Goal: Information Seeking & Learning: Learn about a topic

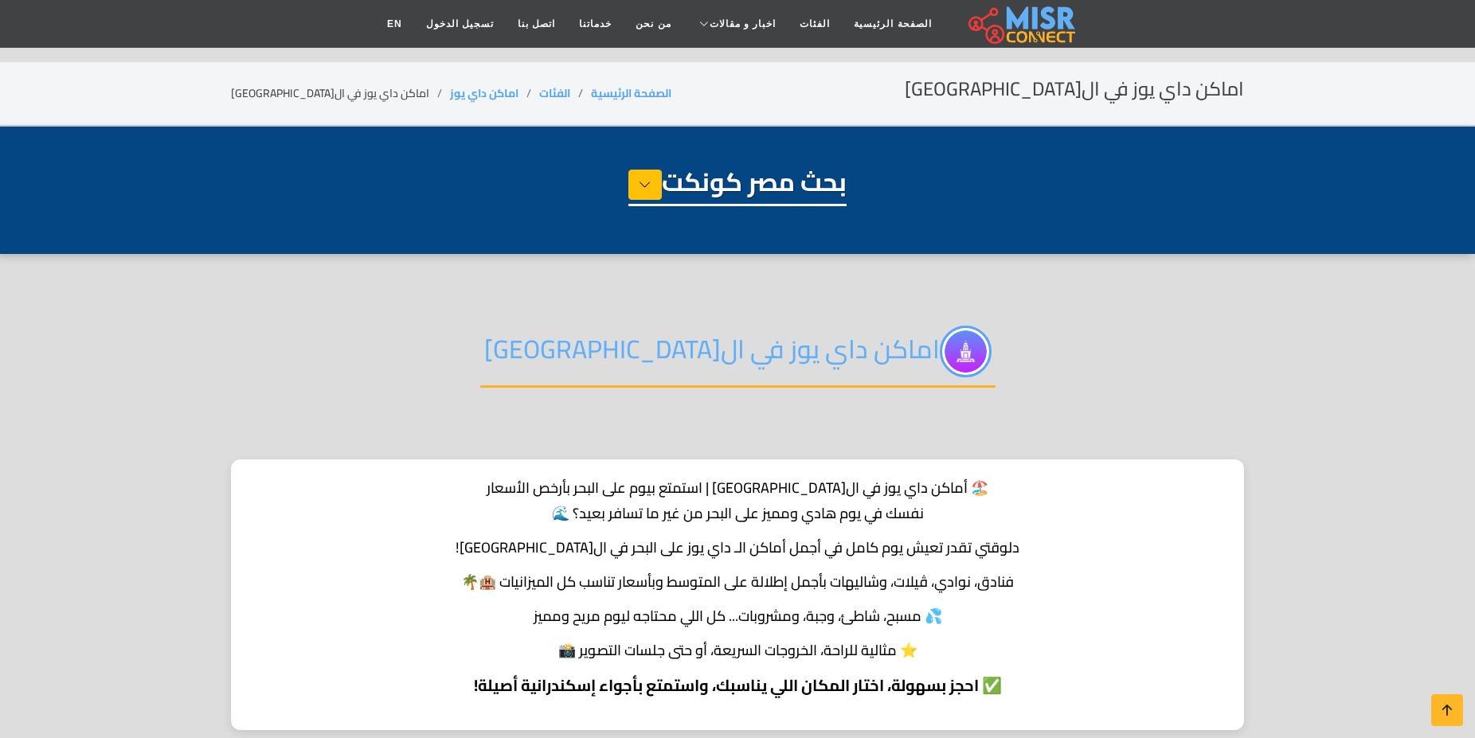
select select "**********"
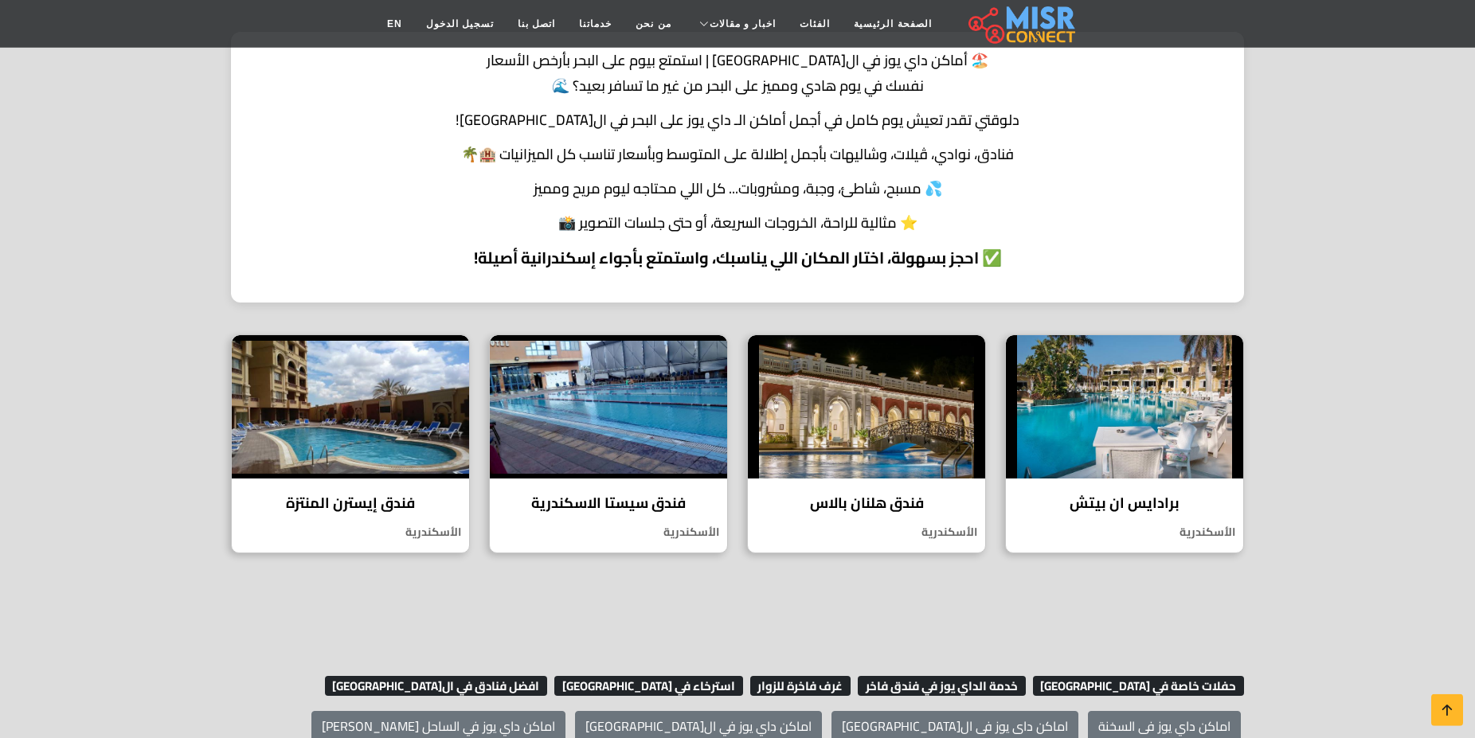
scroll to position [305, 0]
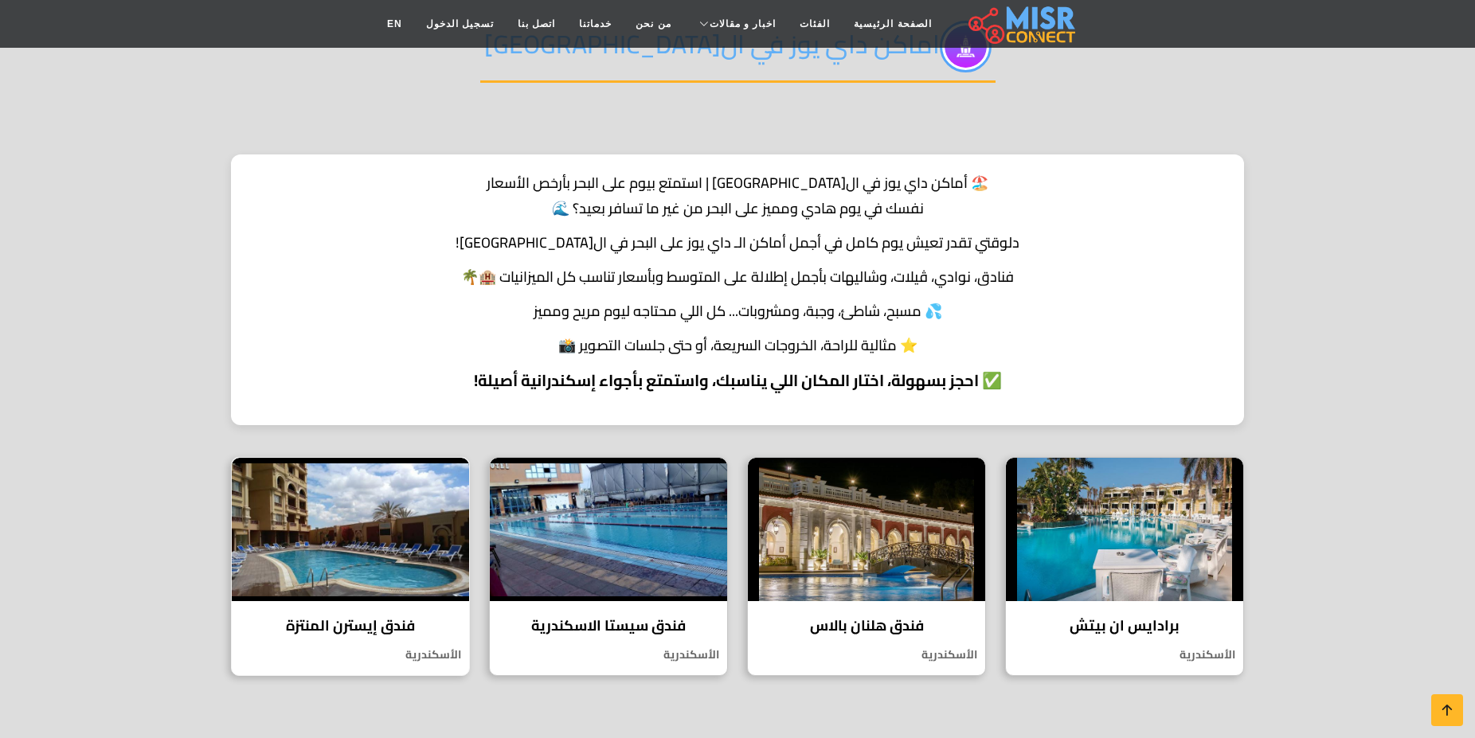
click at [398, 497] on img at bounding box center [350, 529] width 237 height 143
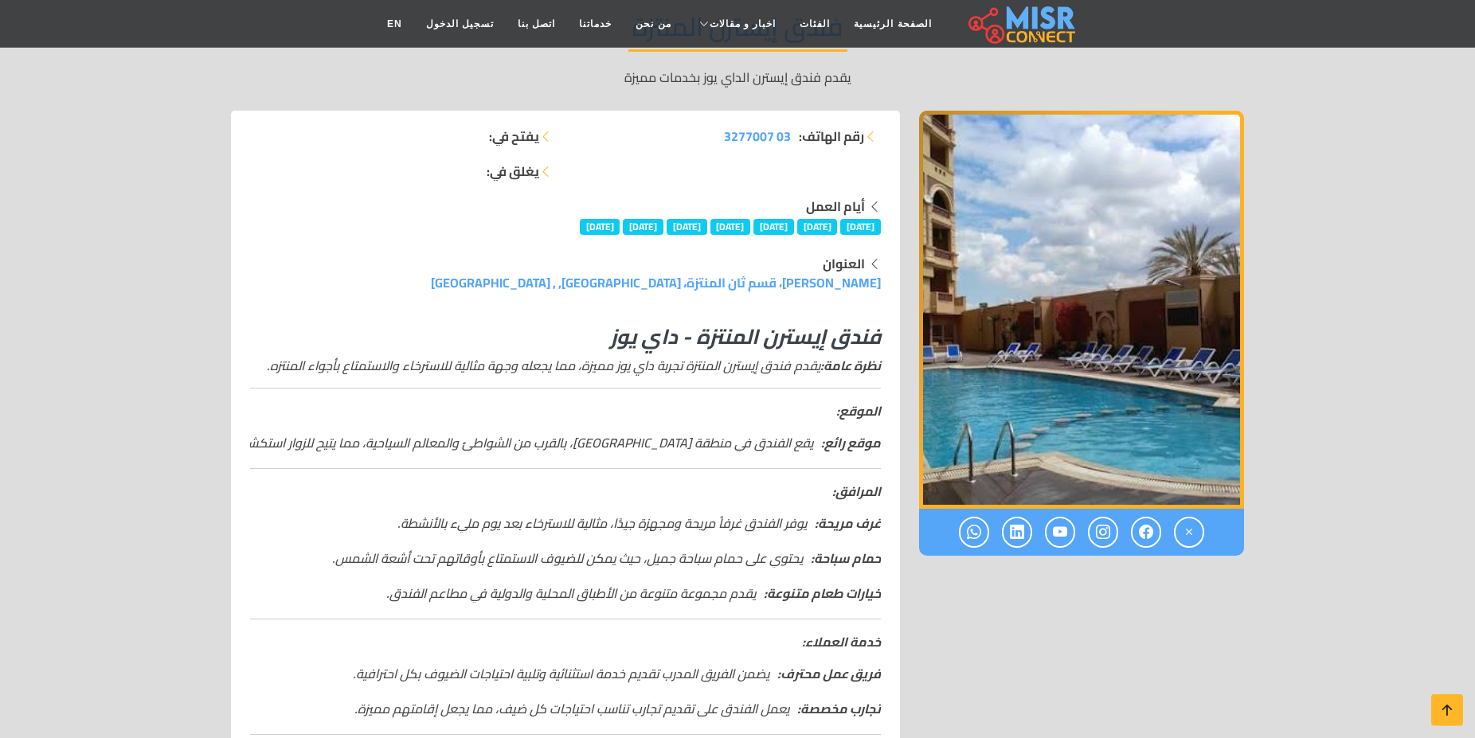
scroll to position [301, 0]
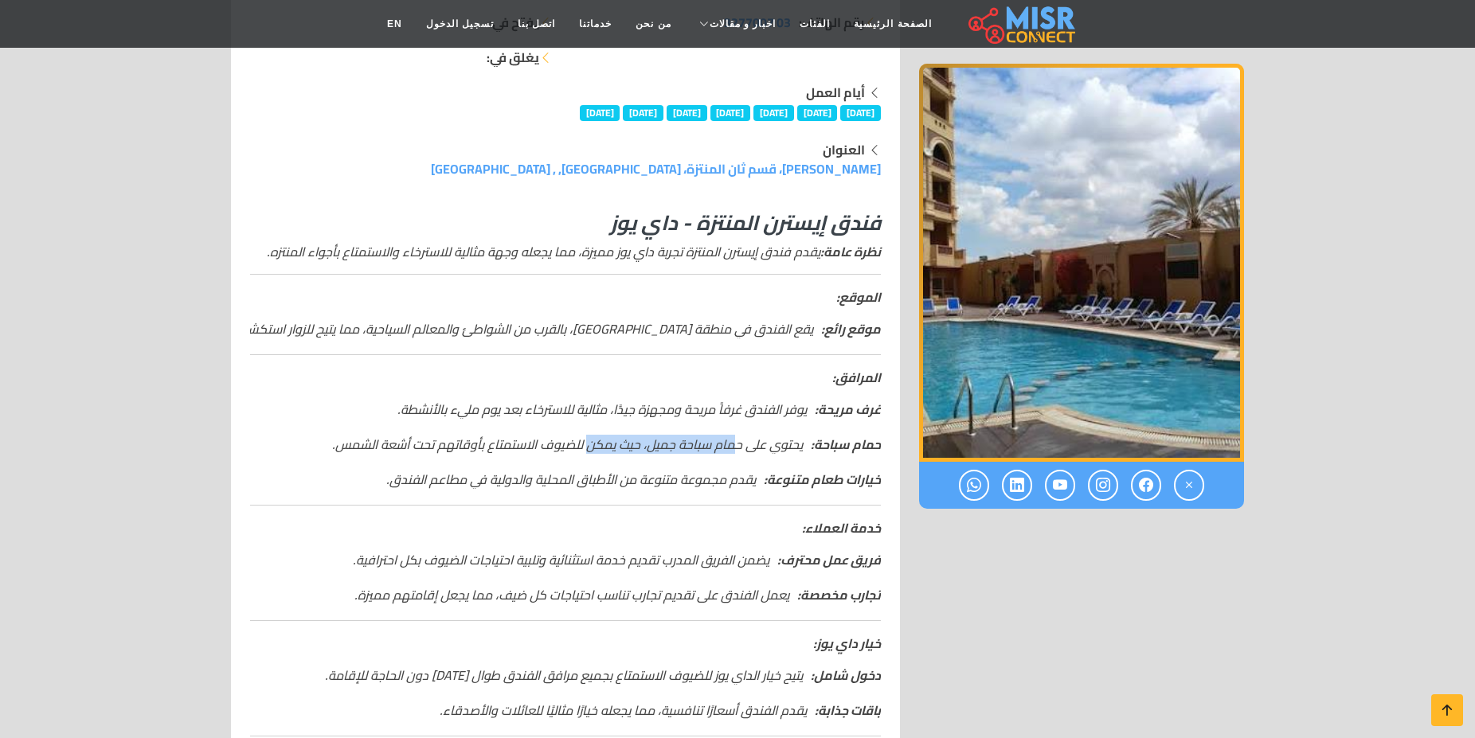
drag, startPoint x: 736, startPoint y: 405, endPoint x: 596, endPoint y: 404, distance: 140.2
click at [596, 435] on em "حمام سباحة: يحتوي على حمام سباحة جميل، حيث يمكن للضيوف الاستمتاع بأوقاتهم تحت أ…" at bounding box center [606, 444] width 549 height 19
drag, startPoint x: 526, startPoint y: 403, endPoint x: 362, endPoint y: 406, distance: 163.3
click at [362, 435] on em "حمام سباحة: يحتوي على حمام سباحة جميل، حيث يمكن للضيوف الاستمتاع بأوقاتهم تحت أ…" at bounding box center [606, 444] width 549 height 19
drag, startPoint x: 733, startPoint y: 437, endPoint x: 453, endPoint y: 438, distance: 279.6
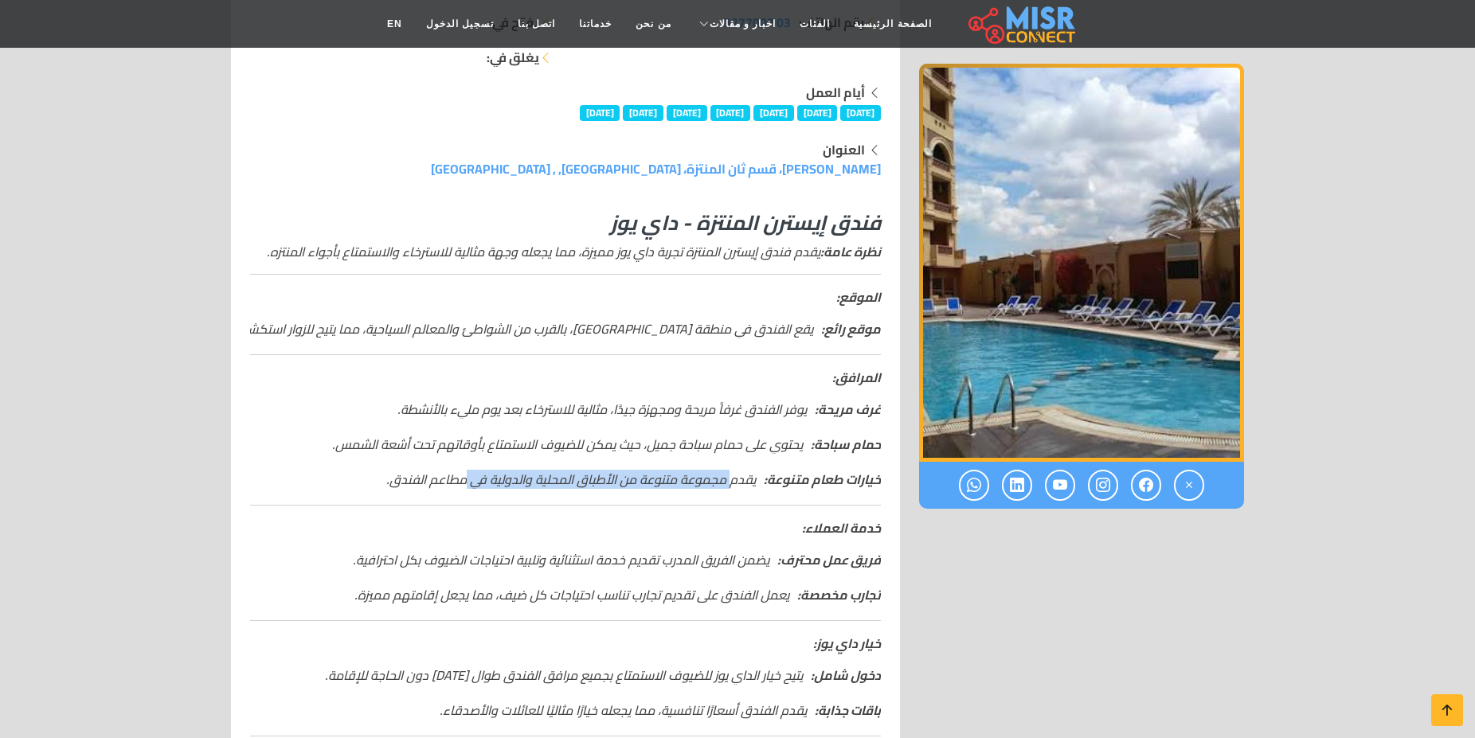
click at [454, 470] on em "خيارات طعام متنوعة: يقدم مجموعة متنوعة من الأطباق المحلية والدولية في مطاعم الف…" at bounding box center [633, 479] width 495 height 19
drag, startPoint x: 747, startPoint y: 519, endPoint x: 430, endPoint y: 501, distance: 317.6
click at [430, 550] on li "فريق عمل محترف: يضمن الفريق المدرب تقديم خدمة استثنائية وتلبية احتياجات الضيوف …" at bounding box center [565, 559] width 631 height 19
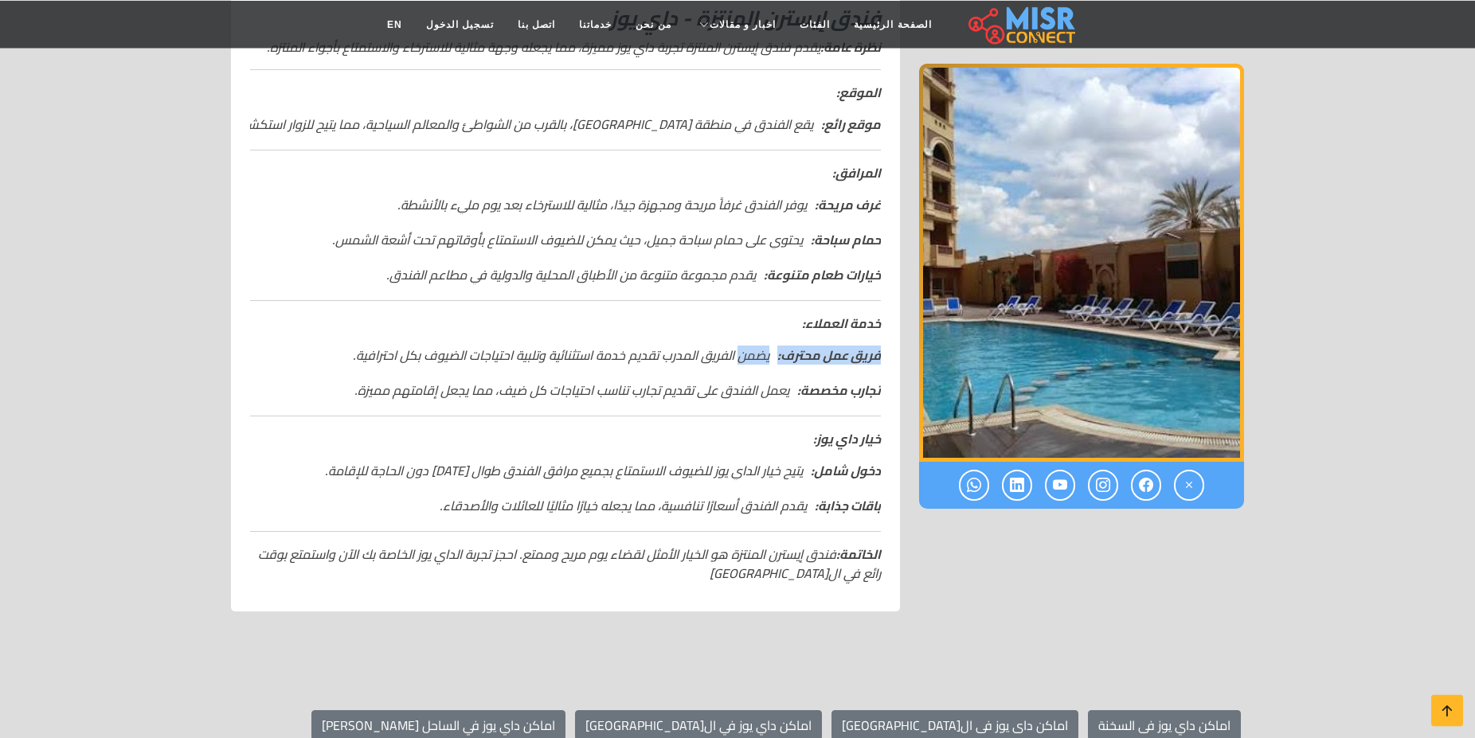
scroll to position [602, 0]
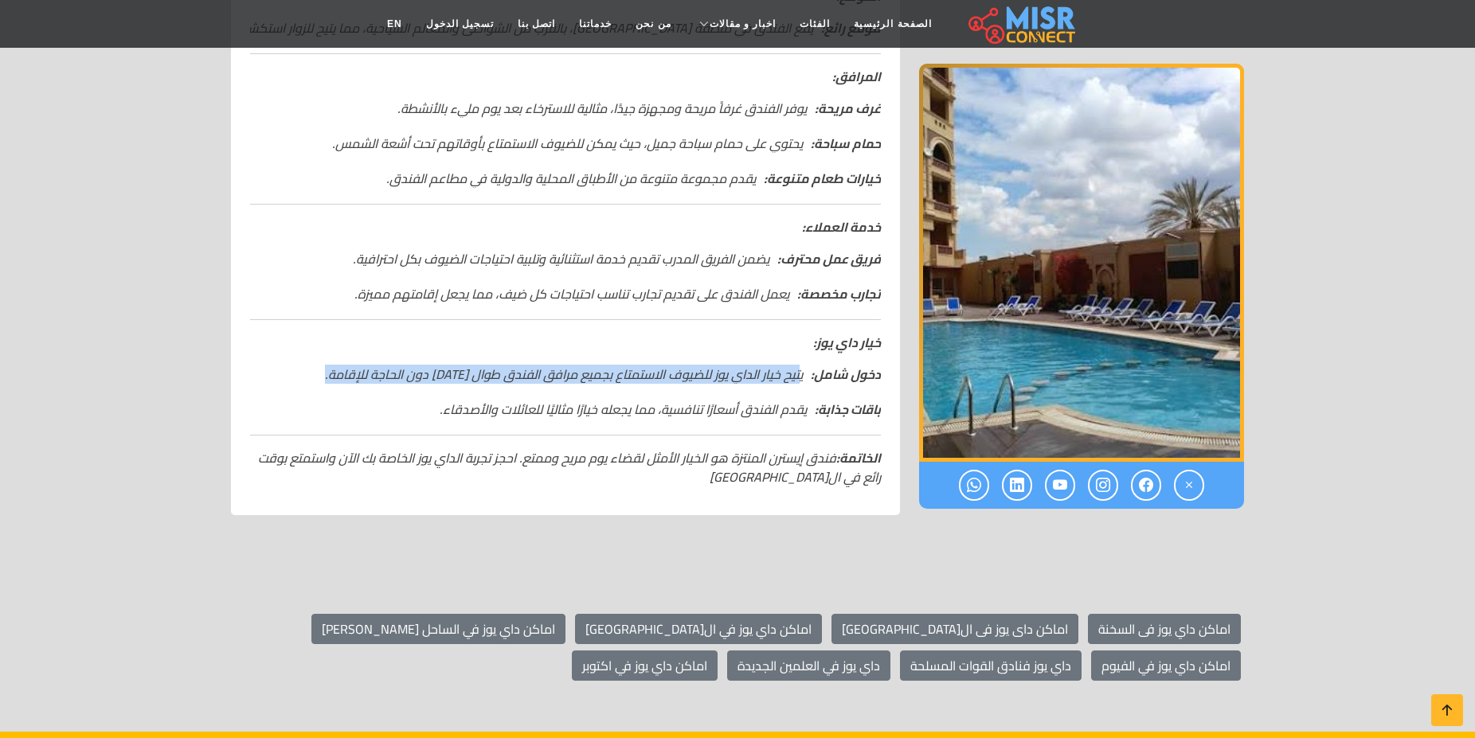
drag, startPoint x: 801, startPoint y: 335, endPoint x: 323, endPoint y: 338, distance: 478.0
click at [323, 365] on li "دخول شامل: يتيح خيار الداي يوز للضيوف الاستمتاع بجميع مرافق الفندق طوال [DATE] …" at bounding box center [565, 374] width 631 height 19
drag, startPoint x: 784, startPoint y: 370, endPoint x: 409, endPoint y: 377, distance: 374.5
click at [412, 400] on li "باقات جذابة: يقدم الفندق أسعارًا تنافسية، مما يجعله خيارًا مثاليًا للعائلات وال…" at bounding box center [565, 409] width 631 height 19
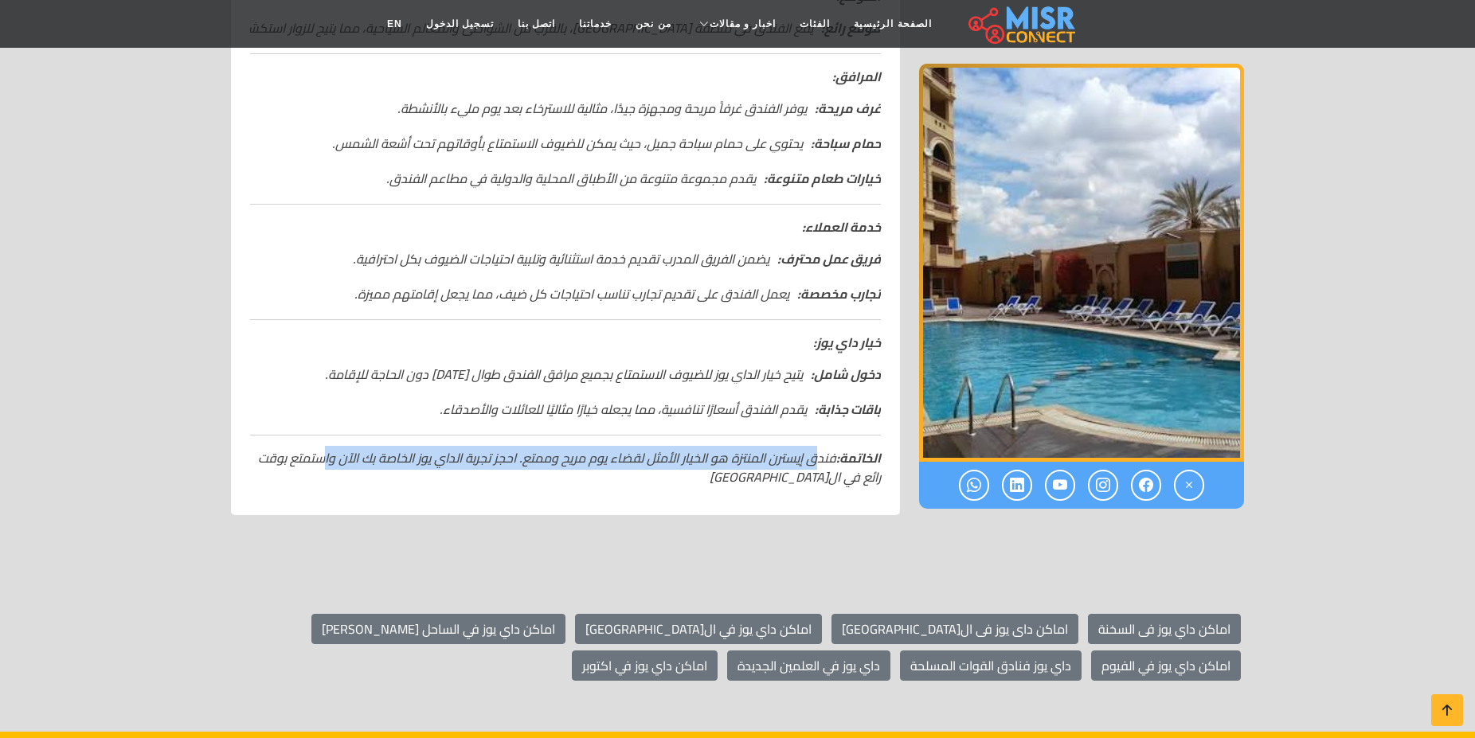
drag, startPoint x: 774, startPoint y: 418, endPoint x: 323, endPoint y: 417, distance: 450.9
click at [323, 446] on em "الخاتمة: فندق إيسترن المنتزة هو الخيار الأمثل لقضاء يوم مريح وممتع. احجز تجربة …" at bounding box center [569, 467] width 623 height 43
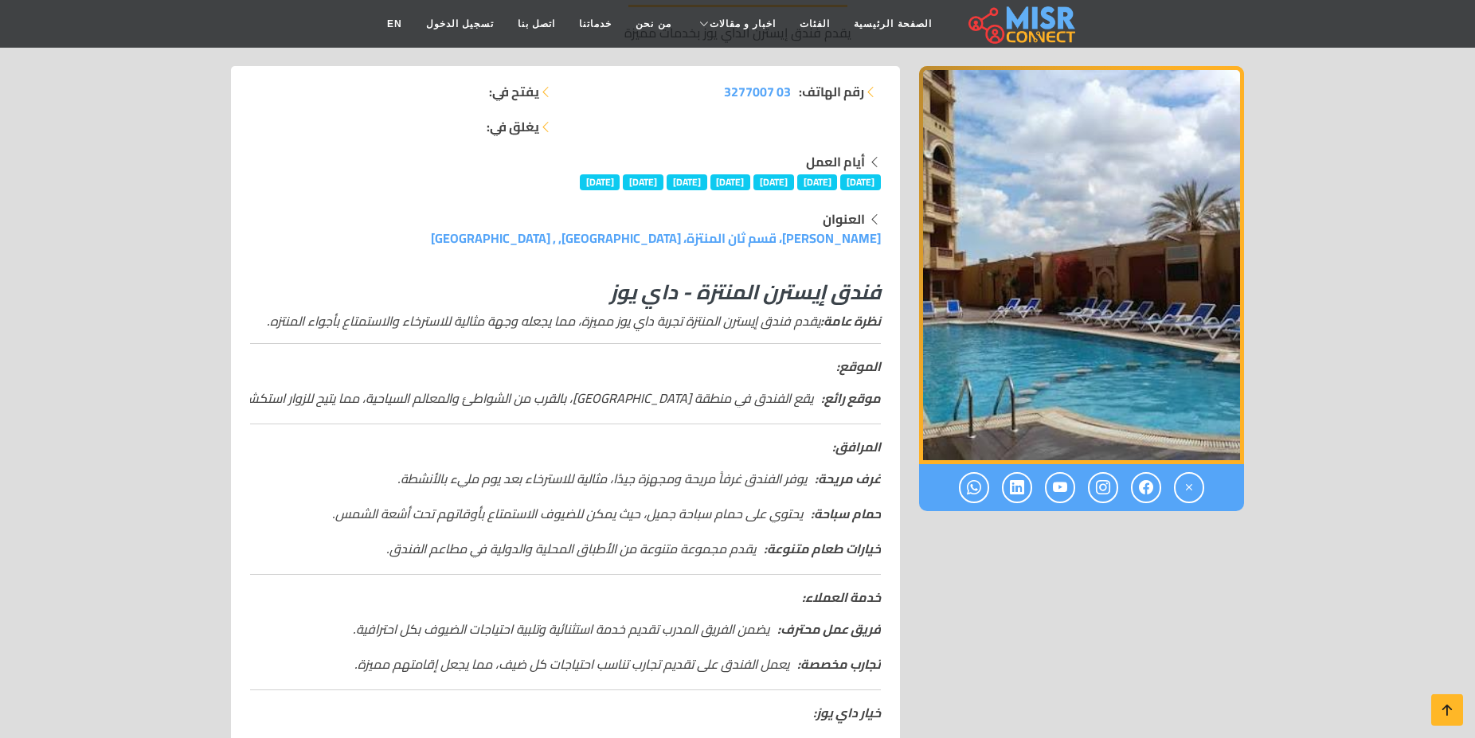
scroll to position [0, 0]
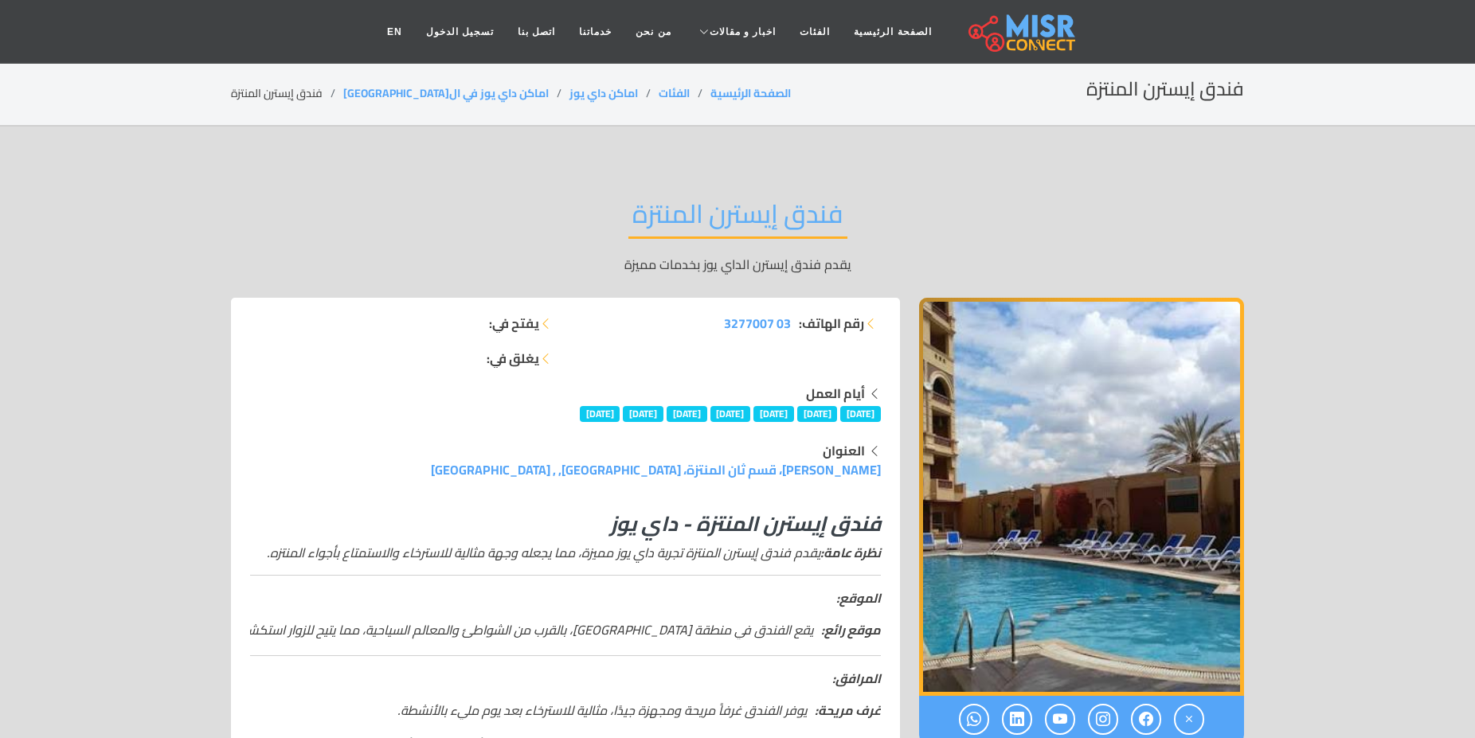
click at [1156, 519] on img "1 / 1" at bounding box center [1081, 497] width 325 height 398
click at [752, 326] on span "03 3277007" at bounding box center [757, 323] width 67 height 24
